Goal: Task Accomplishment & Management: Use online tool/utility

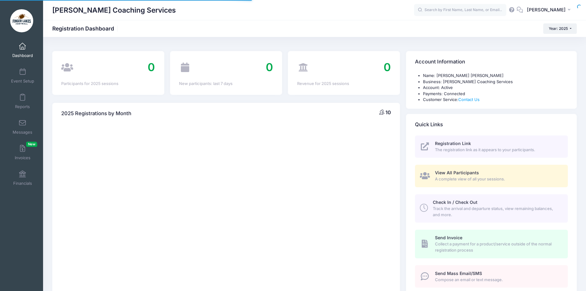
select select
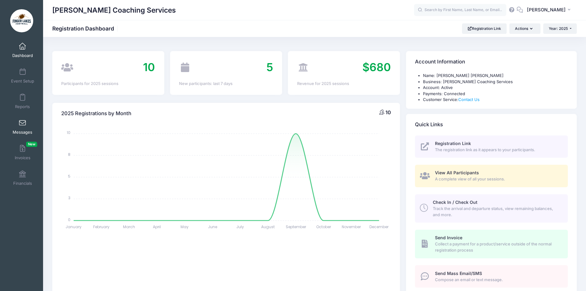
click at [22, 120] on span at bounding box center [22, 123] width 0 height 7
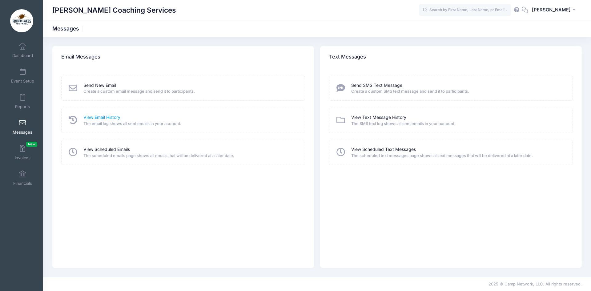
click at [107, 119] on link "View Email History" at bounding box center [101, 117] width 37 height 6
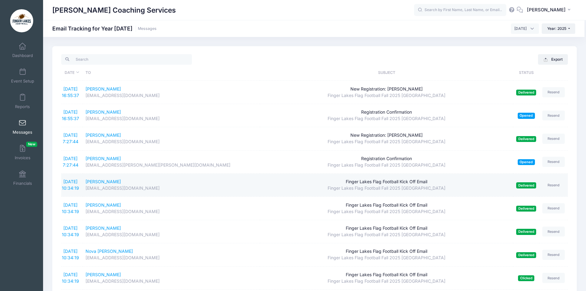
click at [364, 182] on div "Finger Lakes Flag Football Kick Off Email" at bounding box center [386, 181] width 247 height 6
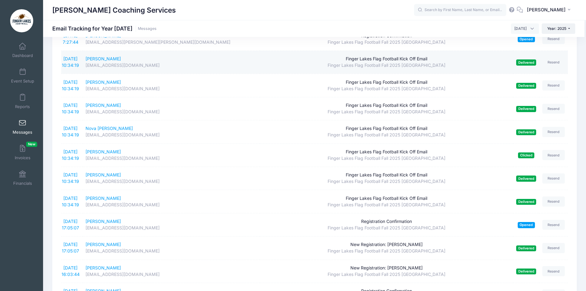
scroll to position [123, 0]
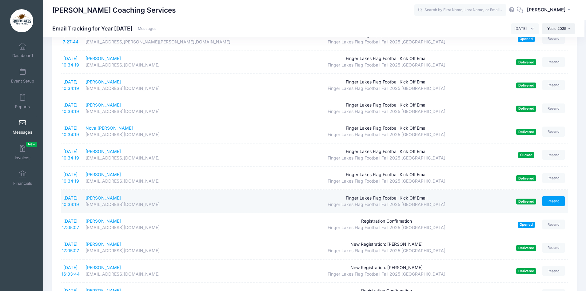
click at [552, 202] on link "Resend" at bounding box center [553, 201] width 23 height 10
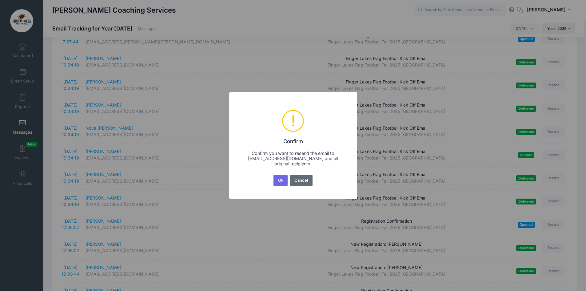
click at [298, 179] on button "Cancel" at bounding box center [301, 180] width 22 height 11
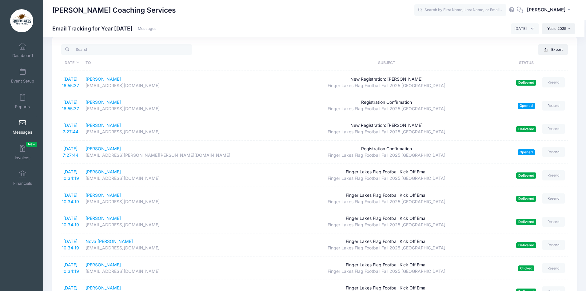
scroll to position [0, 0]
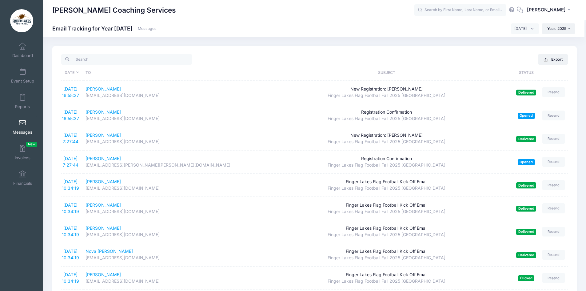
click at [375, 74] on th "Subject" at bounding box center [386, 73] width 253 height 16
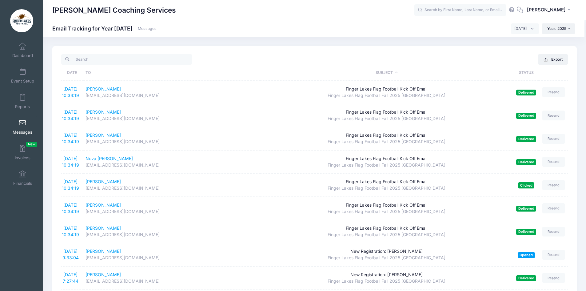
click at [93, 73] on th "To" at bounding box center [171, 73] width 177 height 16
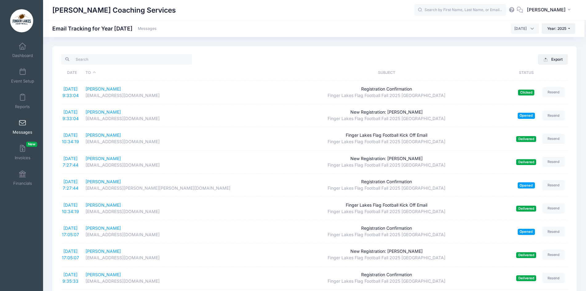
click at [22, 122] on span at bounding box center [22, 123] width 0 height 7
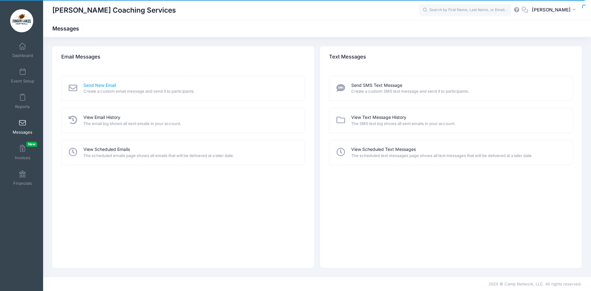
click at [103, 85] on link "Send New Email" at bounding box center [99, 85] width 33 height 6
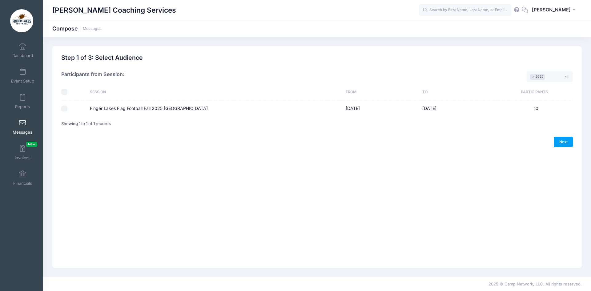
click at [118, 110] on label "Finger Lakes Flag Football Fall 2025 [GEOGRAPHIC_DATA]" at bounding box center [149, 108] width 118 height 6
click at [67, 110] on input "Finger Lakes Flag Football Fall 2025 [GEOGRAPHIC_DATA]" at bounding box center [64, 109] width 6 height 6
checkbox input "true"
click at [559, 141] on link "Next" at bounding box center [562, 142] width 19 height 10
select select "50"
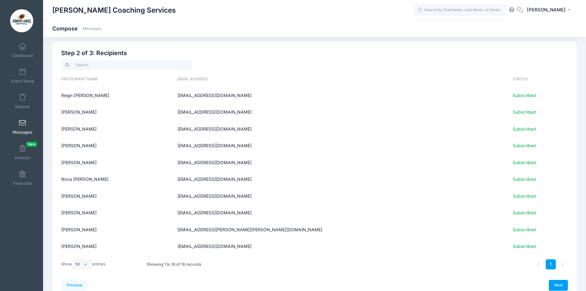
scroll to position [35, 0]
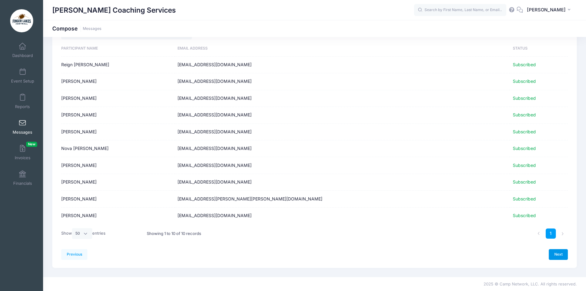
click at [556, 256] on link "Next" at bounding box center [558, 254] width 19 height 10
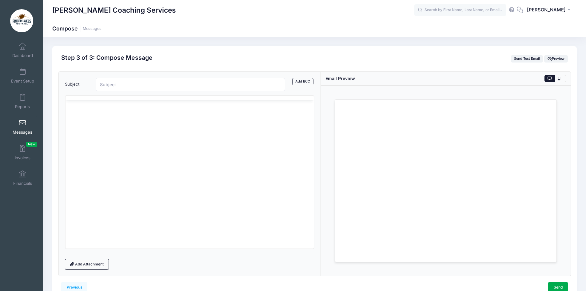
scroll to position [0, 0]
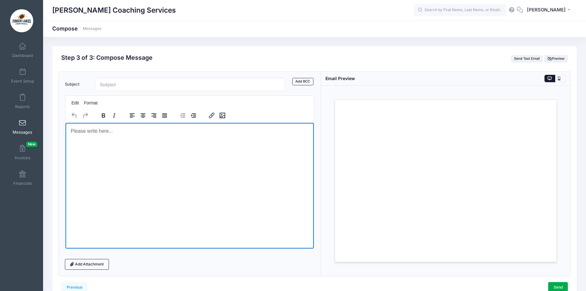
click at [110, 136] on html at bounding box center [189, 130] width 249 height 17
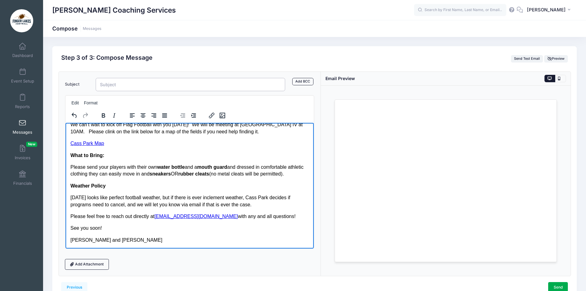
click at [110, 84] on input "Subject" at bounding box center [191, 84] width 190 height 13
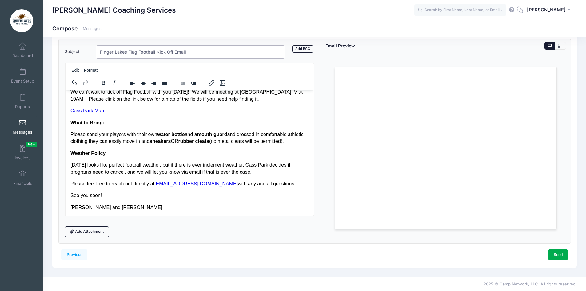
scroll to position [33, 0]
type input "Finger Lakes Flag Football Kick Off Email"
click at [560, 251] on link "Send" at bounding box center [558, 254] width 20 height 10
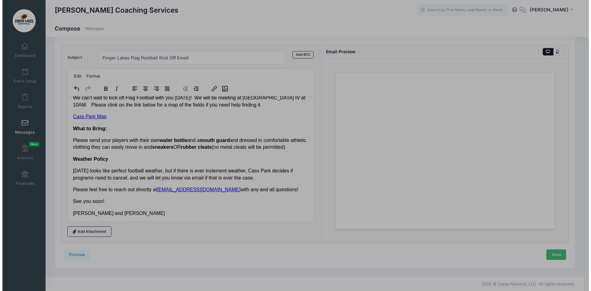
scroll to position [0, 0]
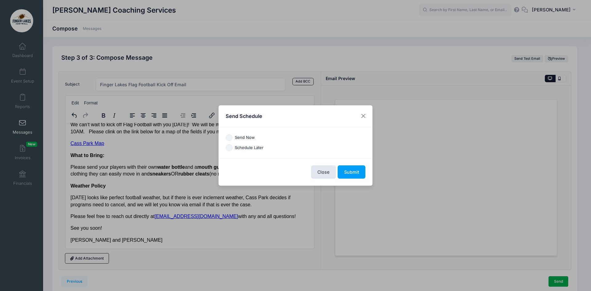
click at [244, 135] on label "Send Now" at bounding box center [245, 137] width 20 height 6
click at [233, 135] on input "Send Now" at bounding box center [229, 137] width 7 height 7
radio input "true"
click at [350, 175] on button "Submit" at bounding box center [352, 171] width 28 height 13
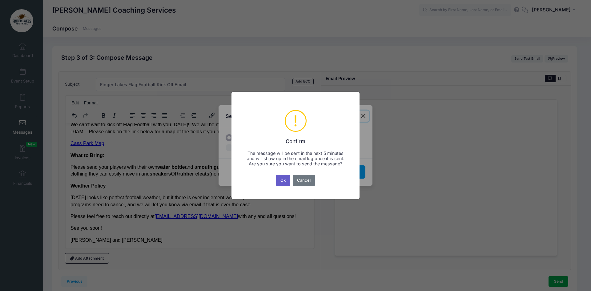
click at [282, 184] on button "Ok" at bounding box center [283, 180] width 14 height 11
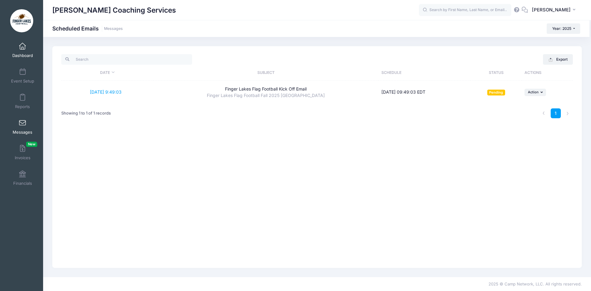
click at [24, 53] on span "Dashboard" at bounding box center [22, 55] width 21 height 5
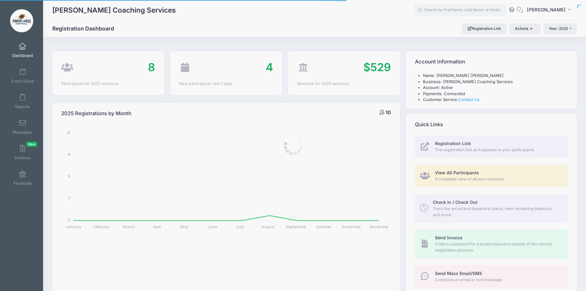
select select
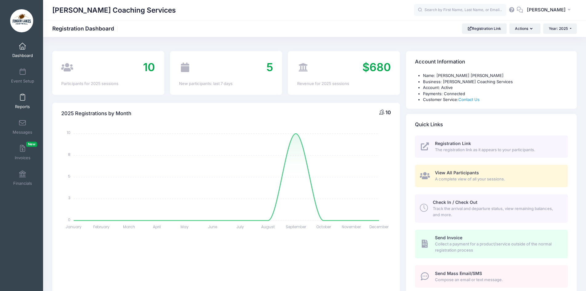
click at [27, 98] on link "Reports" at bounding box center [22, 101] width 29 height 22
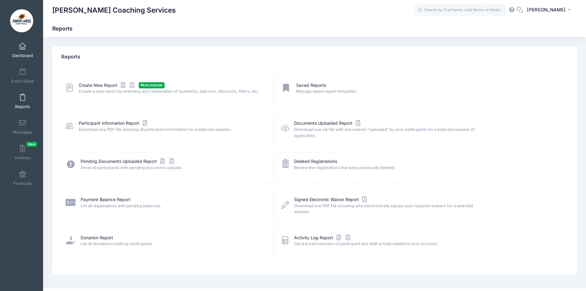
click at [22, 49] on span at bounding box center [22, 46] width 0 height 7
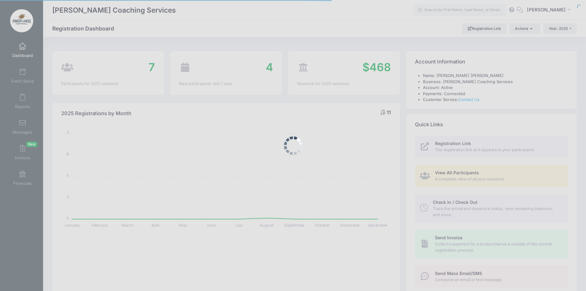
select select
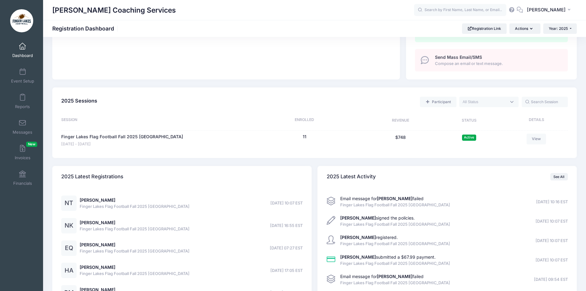
scroll to position [246, 0]
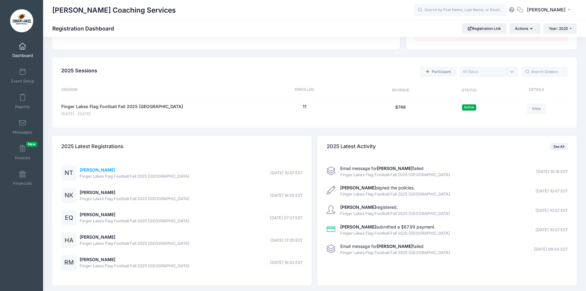
click at [110, 169] on link "Nile Talwar-Dillman" at bounding box center [98, 169] width 36 height 5
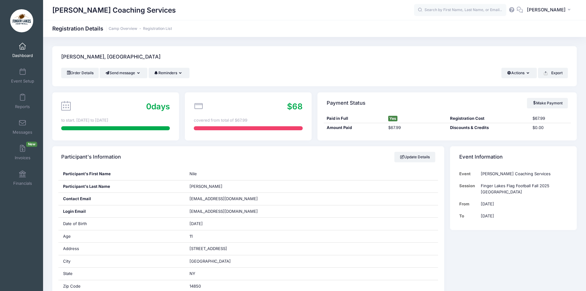
click at [21, 52] on link "Dashboard" at bounding box center [22, 50] width 29 height 22
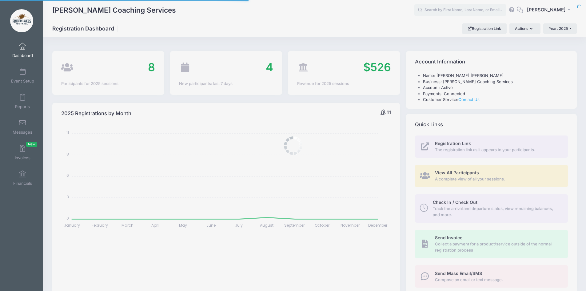
select select
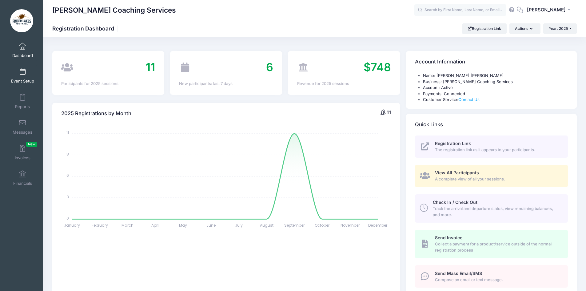
click at [27, 78] on link "Event Setup" at bounding box center [22, 76] width 29 height 22
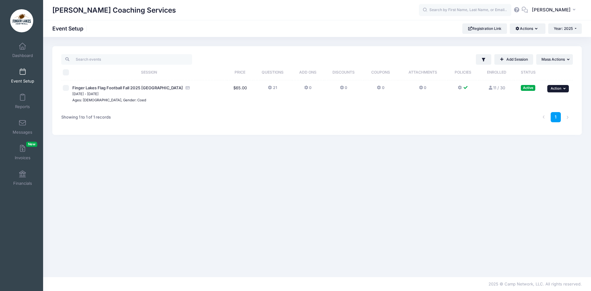
click at [559, 86] on span "Action" at bounding box center [555, 88] width 11 height 4
click at [537, 106] on link "Pause Session" at bounding box center [538, 102] width 56 height 12
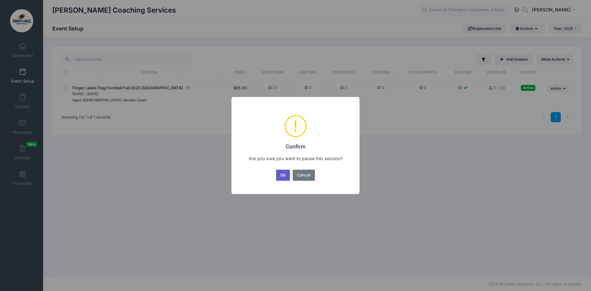
click at [283, 174] on button "Ok" at bounding box center [283, 175] width 14 height 11
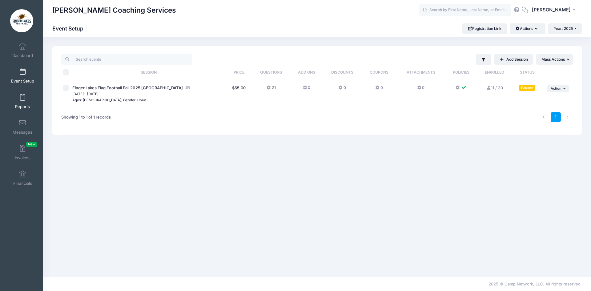
click at [29, 94] on link "Reports" at bounding box center [22, 101] width 29 height 22
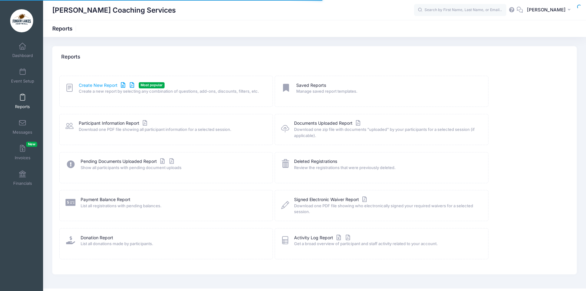
click at [82, 86] on link "Create New Report" at bounding box center [107, 85] width 57 height 6
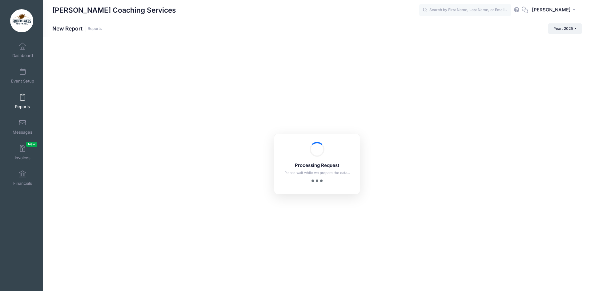
checkbox input "true"
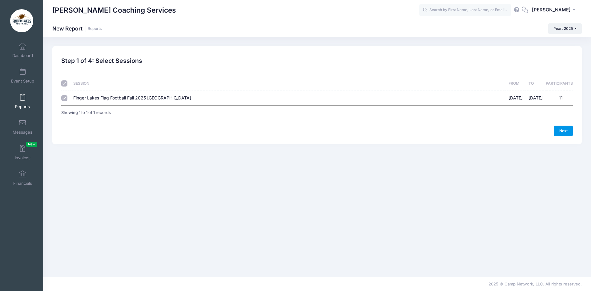
click at [561, 127] on link "Next" at bounding box center [562, 131] width 19 height 10
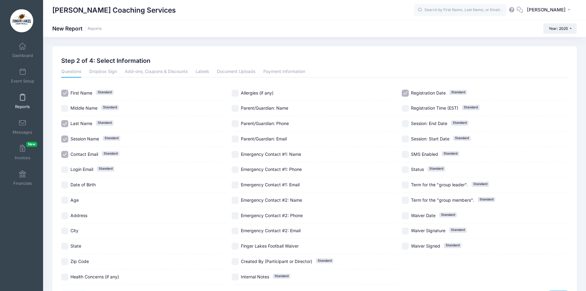
click at [65, 141] on input "Session Name Standard" at bounding box center [64, 138] width 7 height 7
checkbox input "false"
click at [66, 154] on input "Contact Email Standard" at bounding box center [64, 154] width 7 height 7
checkbox input "false"
click at [67, 198] on input "Age" at bounding box center [64, 200] width 7 height 7
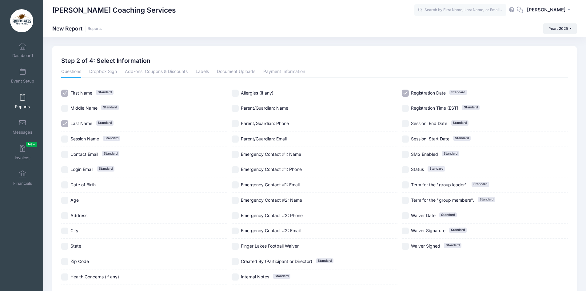
checkbox input "true"
click at [406, 95] on input "Registration Date Standard" at bounding box center [405, 93] width 7 height 7
checkbox input "false"
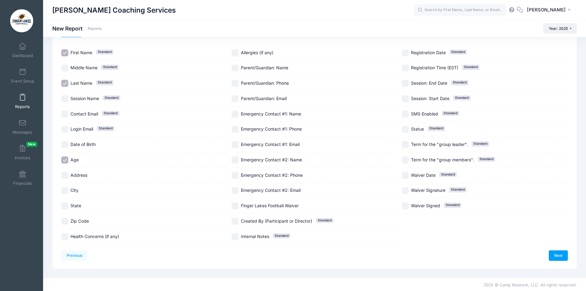
scroll to position [42, 0]
click at [63, 235] on input "Health Concerns (if any)" at bounding box center [64, 235] width 7 height 7
checkbox input "true"
click at [236, 53] on input "Allergies (if any)" at bounding box center [235, 51] width 7 height 7
checkbox input "true"
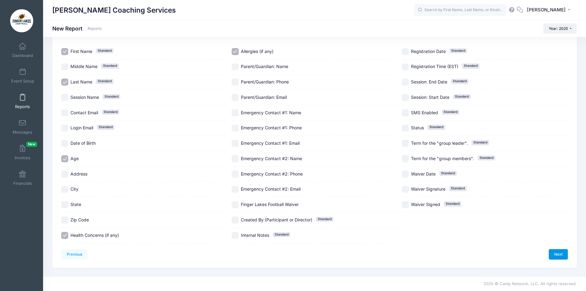
click at [563, 251] on link "Next" at bounding box center [558, 254] width 19 height 10
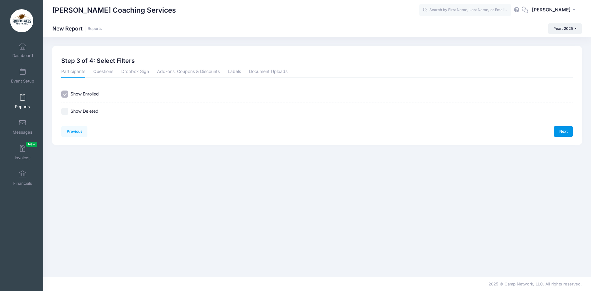
click at [557, 135] on link "Next" at bounding box center [562, 131] width 19 height 10
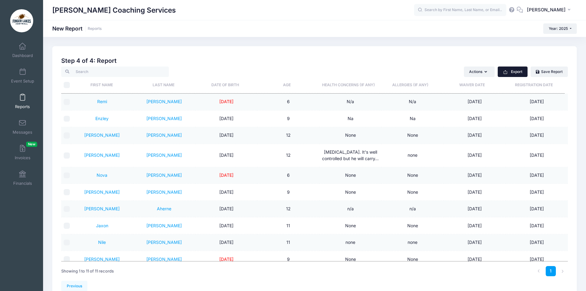
click at [513, 68] on button "Export" at bounding box center [513, 71] width 30 height 10
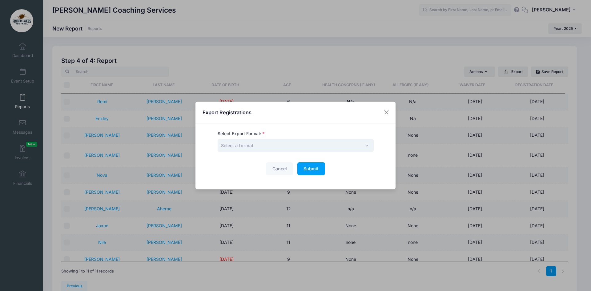
click at [255, 146] on span "Select a format" at bounding box center [296, 145] width 156 height 13
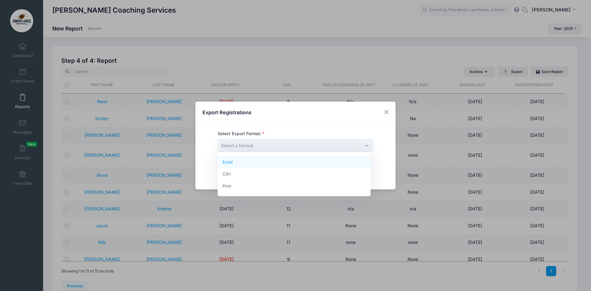
select select "excel"
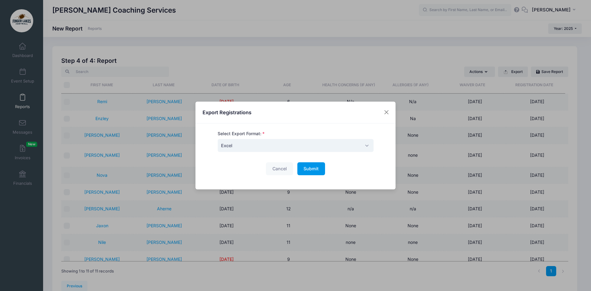
click at [312, 164] on button "Submit Please wait..." at bounding box center [311, 168] width 28 height 13
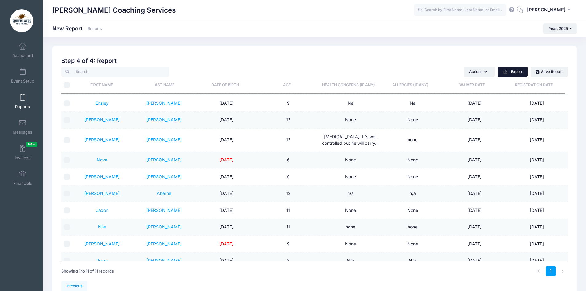
scroll to position [23, 0]
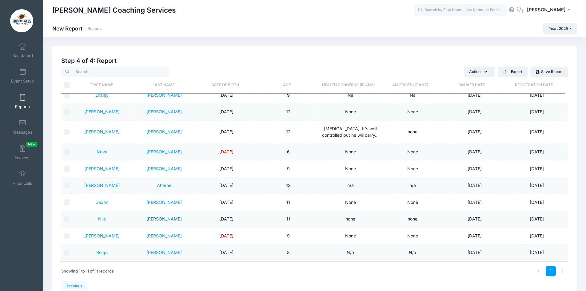
click at [166, 219] on link "[PERSON_NAME]" at bounding box center [163, 218] width 35 height 5
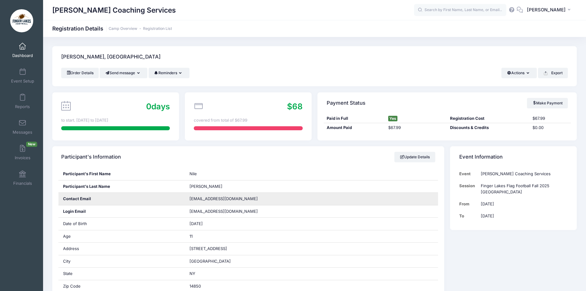
click at [196, 200] on span "[EMAIL_ADDRESS][DOMAIN_NAME]" at bounding box center [224, 198] width 68 height 5
click at [246, 200] on div "[EMAIL_ADDRESS][DOMAIN_NAME]" at bounding box center [311, 199] width 253 height 12
drag, startPoint x: 234, startPoint y: 199, endPoint x: 190, endPoint y: 198, distance: 43.7
click at [190, 198] on div "[EMAIL_ADDRESS][DOMAIN_NAME]" at bounding box center [311, 199] width 253 height 12
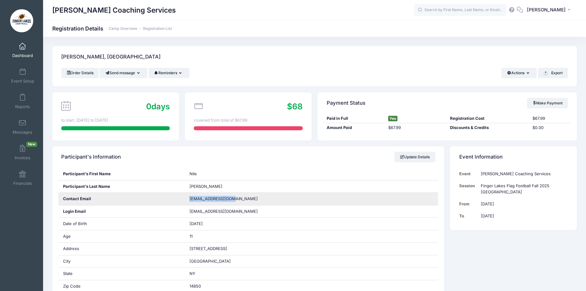
copy span "[EMAIL_ADDRESS][DOMAIN_NAME]"
